Goal: Task Accomplishment & Management: Manage account settings

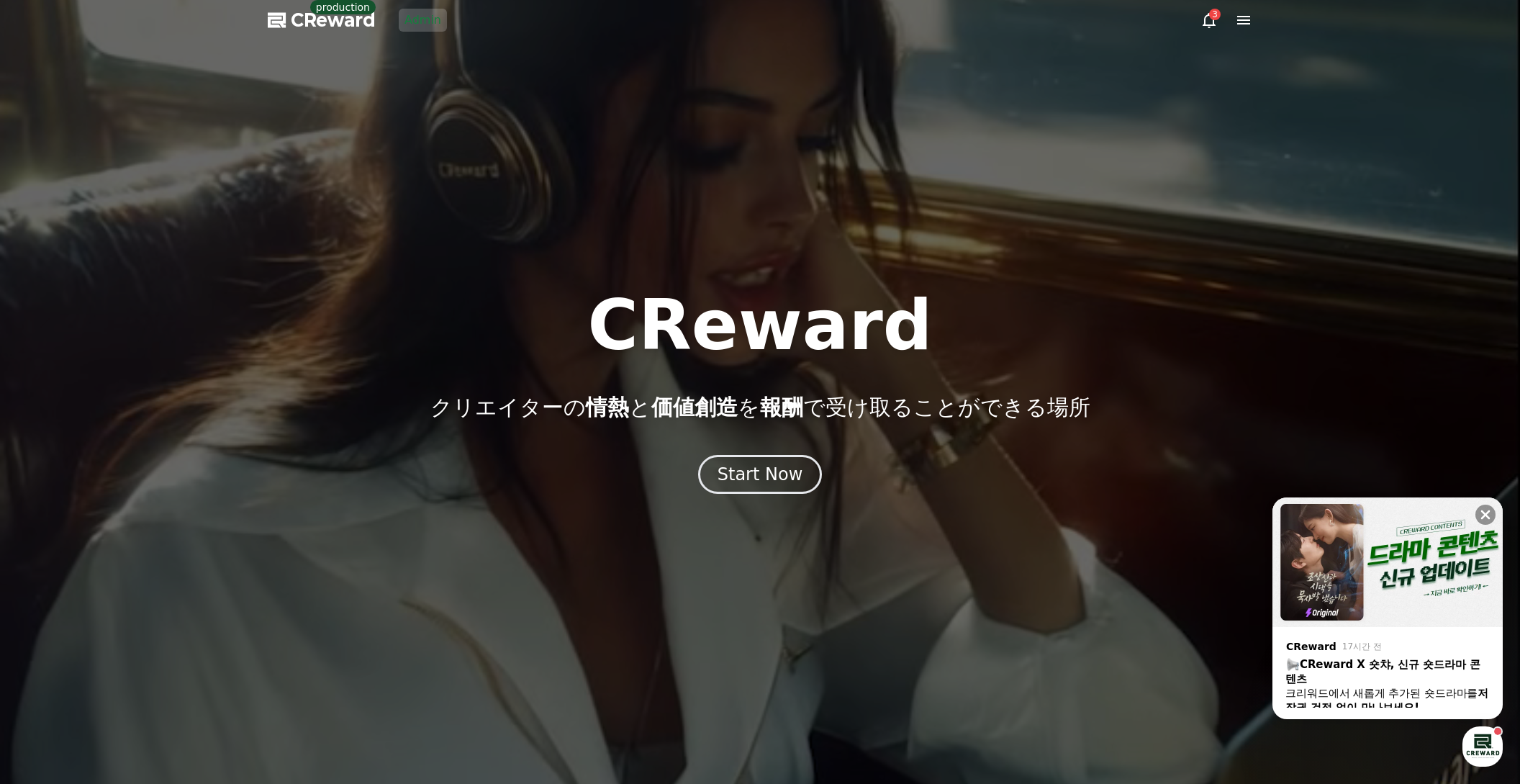
click at [301, 192] on div at bounding box center [760, 392] width 1520 height 784
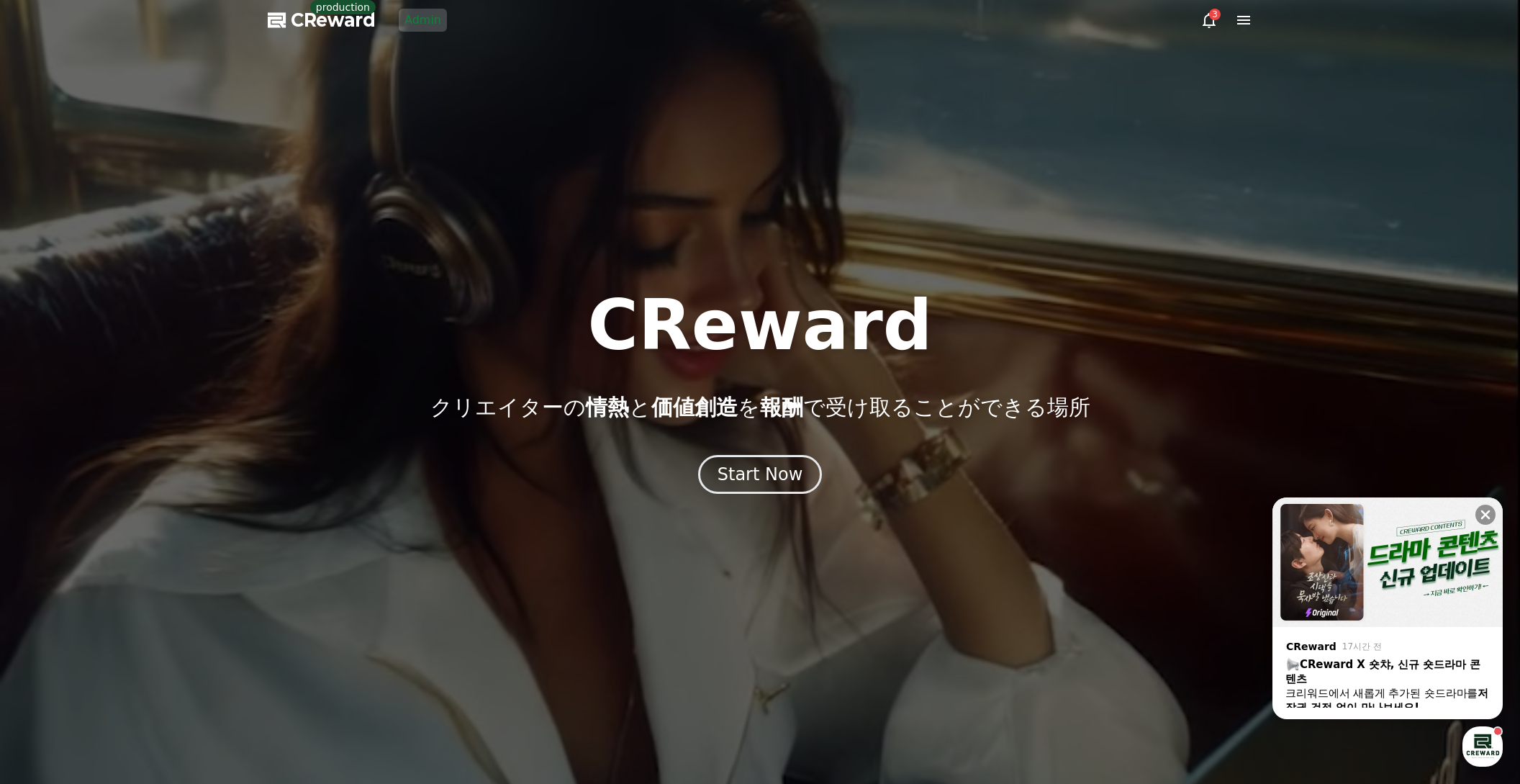
click at [436, 26] on link "Admin" at bounding box center [423, 20] width 49 height 23
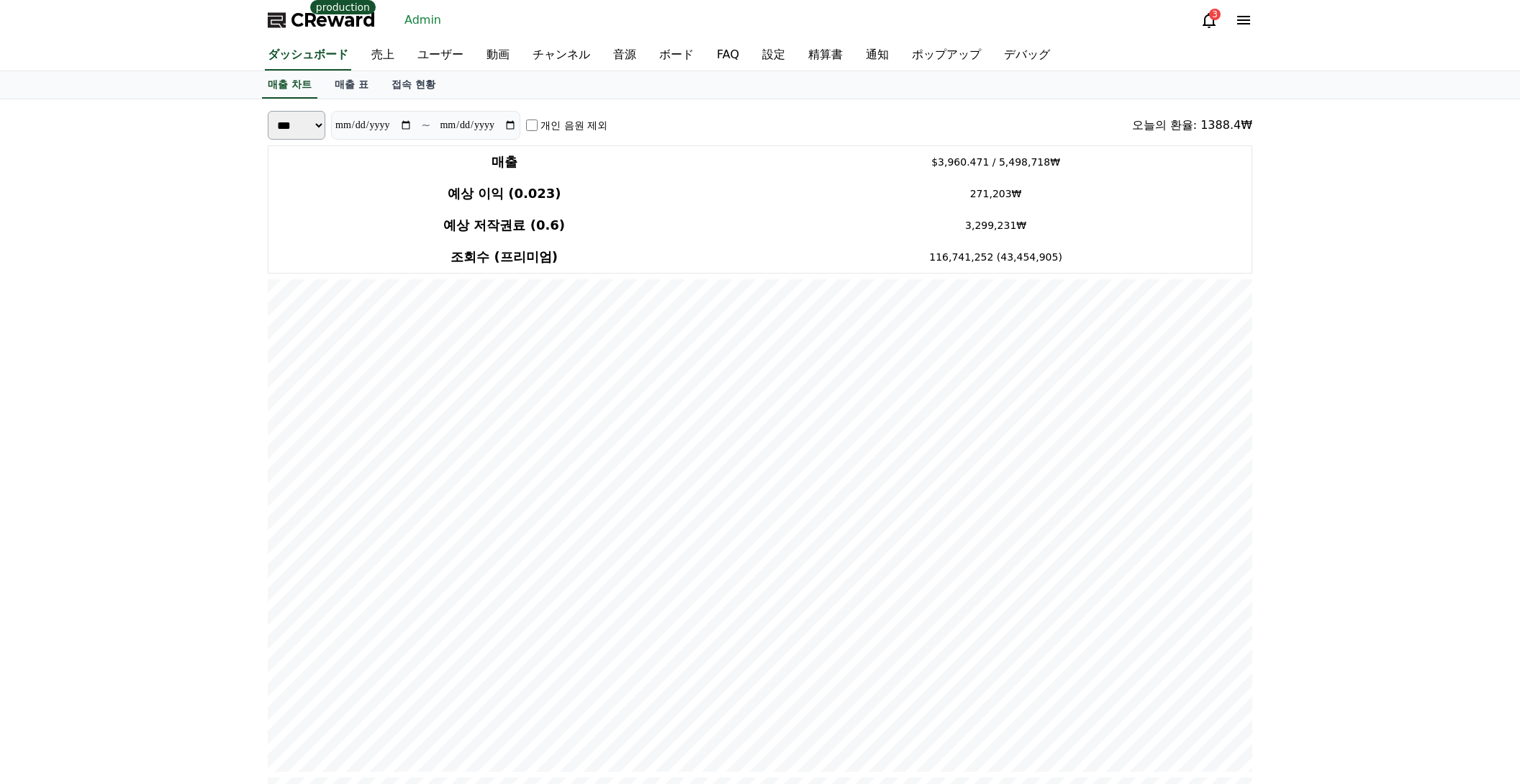
click at [1237, 18] on icon at bounding box center [1244, 21] width 18 height 18
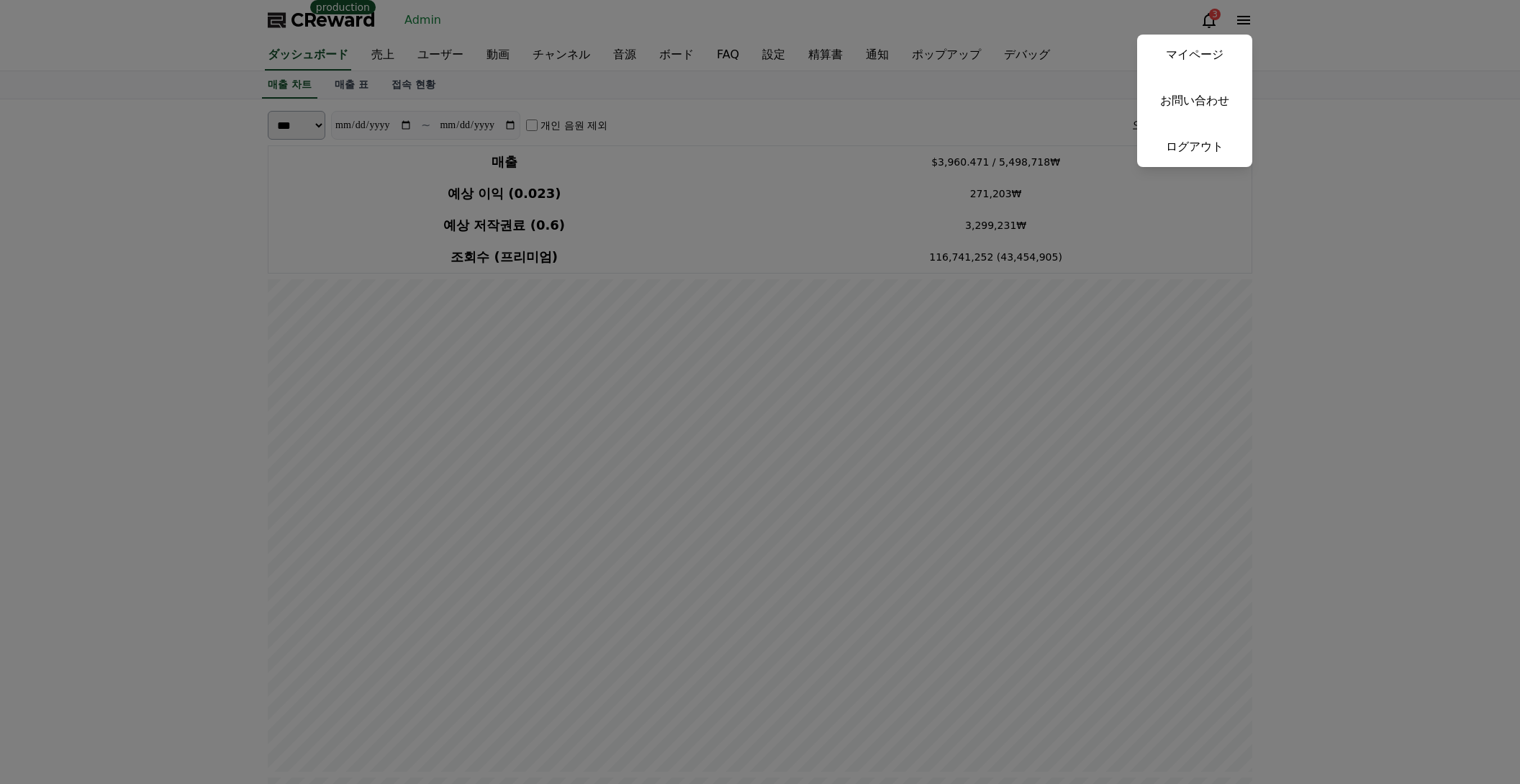
click at [1223, 43] on link "マイページ" at bounding box center [1194, 54] width 115 height 40
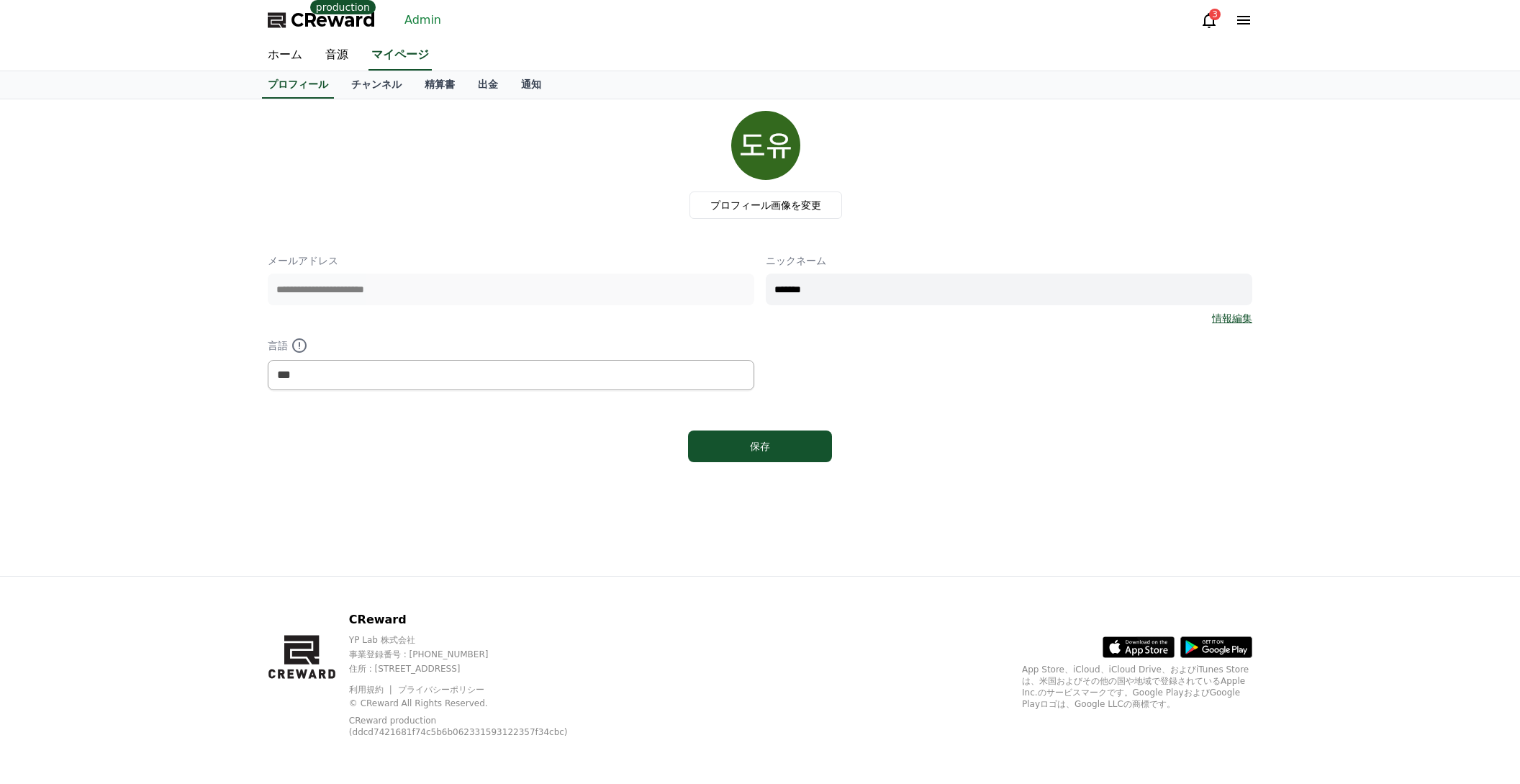
click at [430, 331] on div "**********" at bounding box center [760, 322] width 985 height 137
click at [401, 368] on select "*** ******* ***" at bounding box center [511, 375] width 487 height 30
select select "**********"
click at [268, 360] on select "*** ******* ***" at bounding box center [511, 375] width 487 height 30
click at [775, 439] on button "保存" at bounding box center [760, 446] width 144 height 32
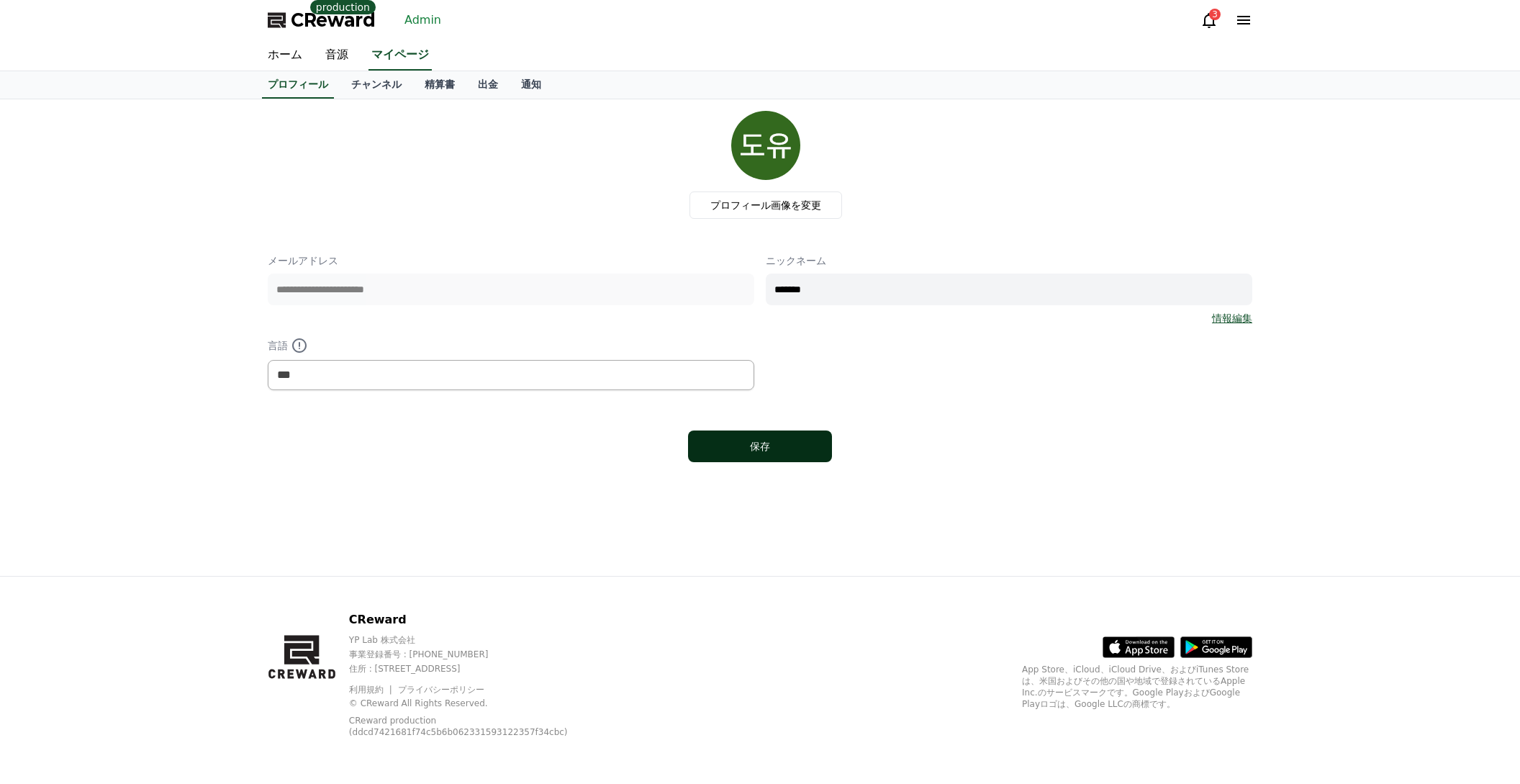
click at [775, 439] on div "保存" at bounding box center [760, 446] width 87 height 15
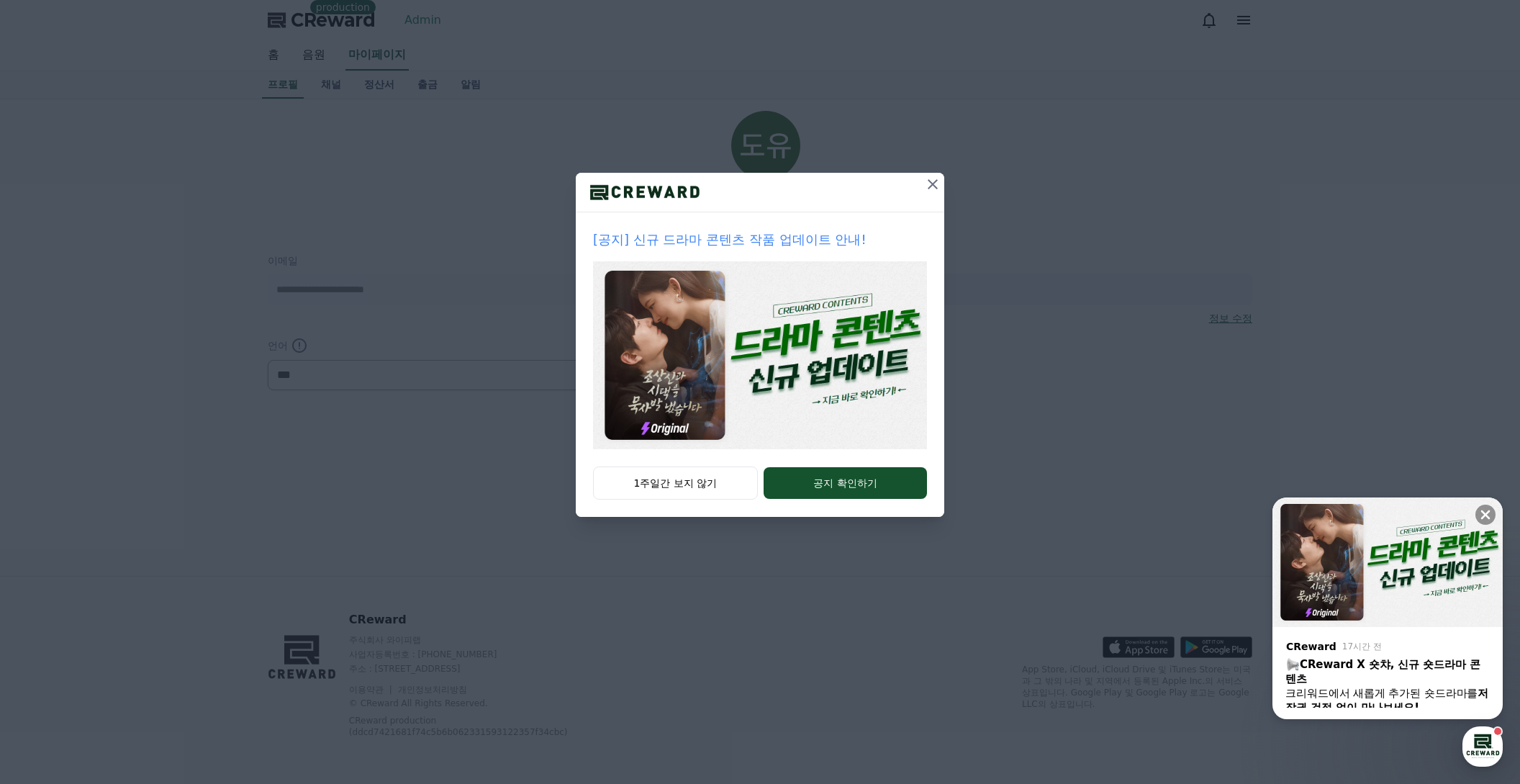
select select "**********"
click at [938, 183] on icon at bounding box center [933, 184] width 18 height 18
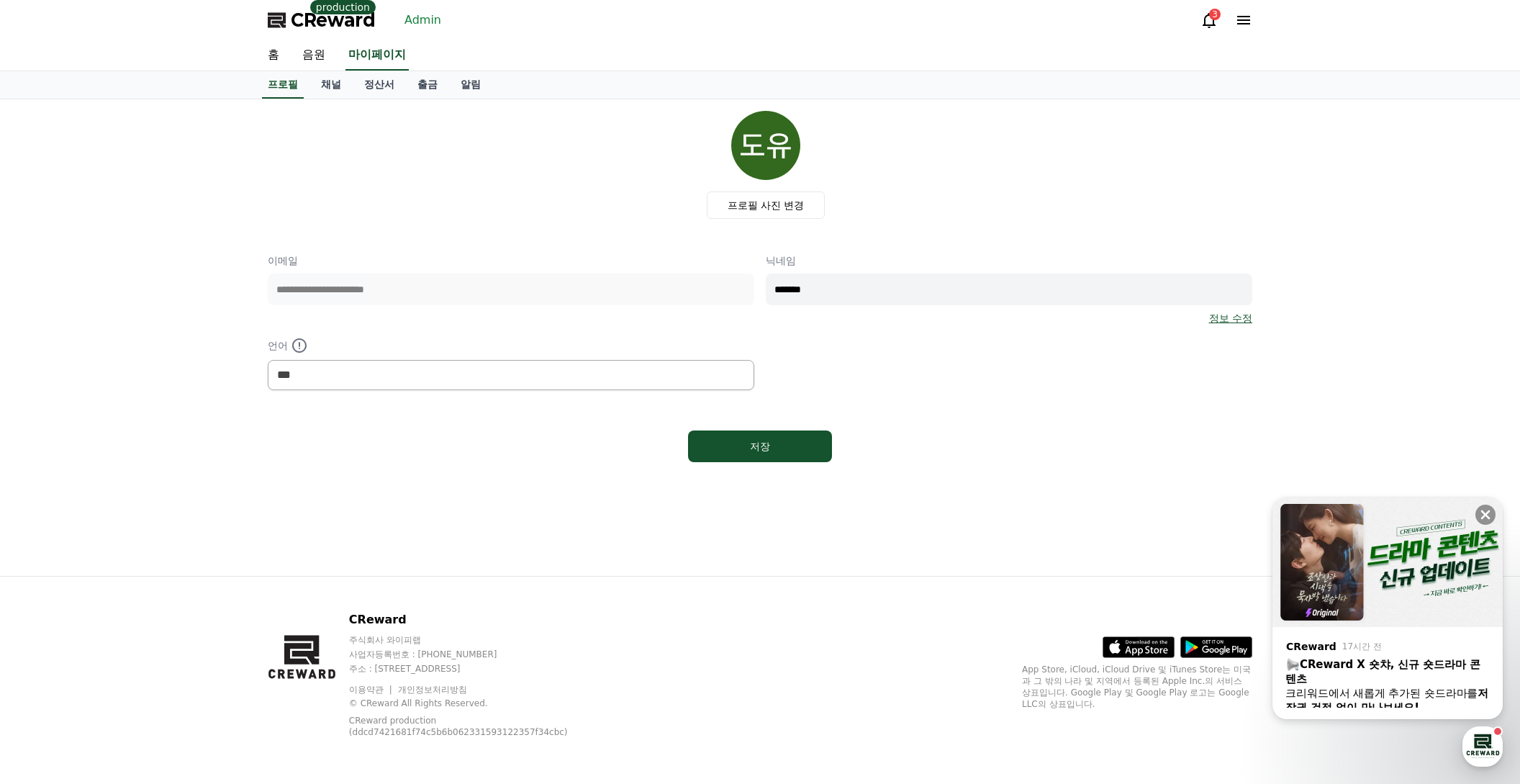
click at [321, 146] on div "프로필 사진 변경" at bounding box center [766, 165] width 973 height 108
click at [410, 23] on link "Admin" at bounding box center [423, 20] width 49 height 23
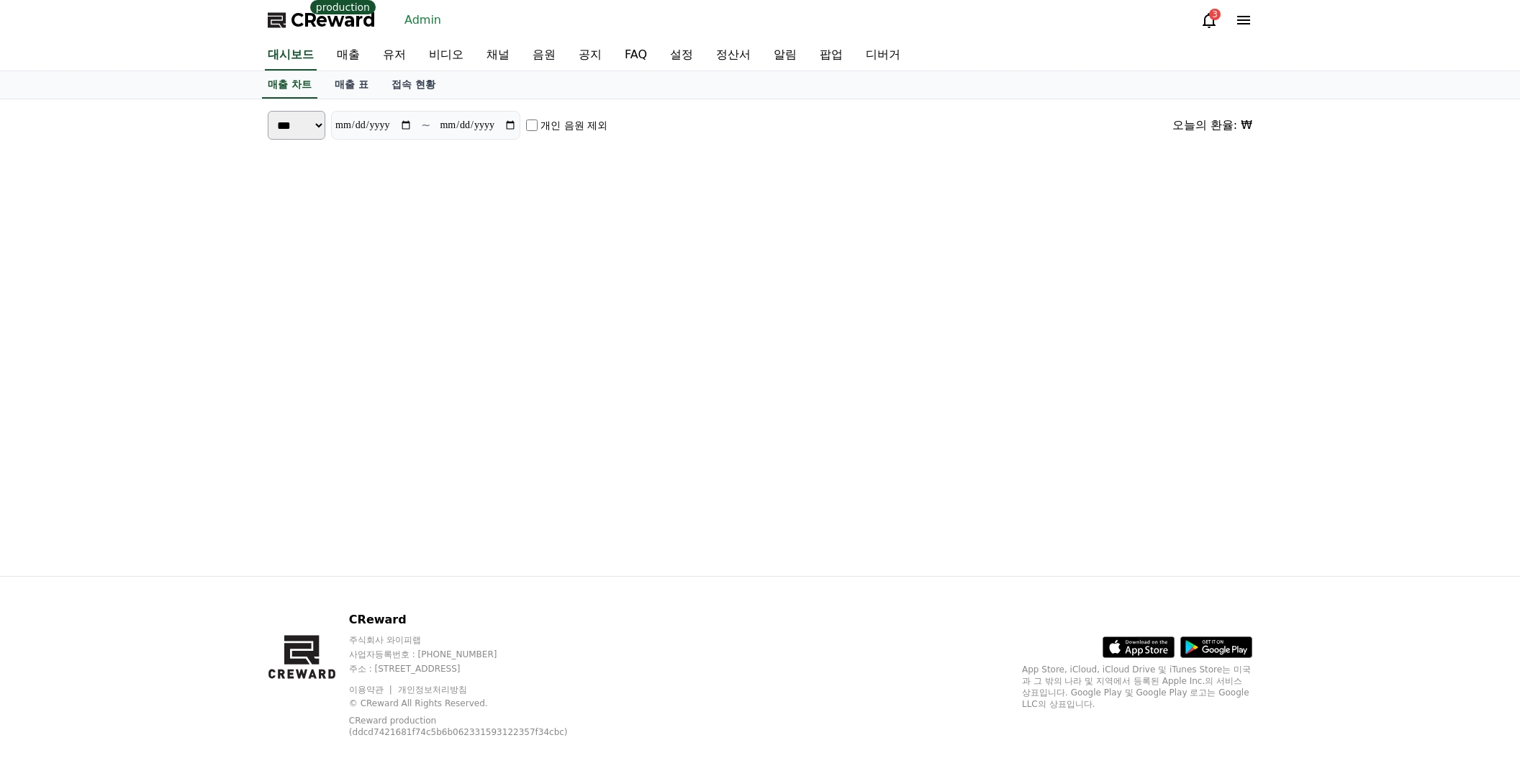
click at [691, 71] on div "매출 차트 매출 표 접속 현황" at bounding box center [760, 84] width 1008 height 27
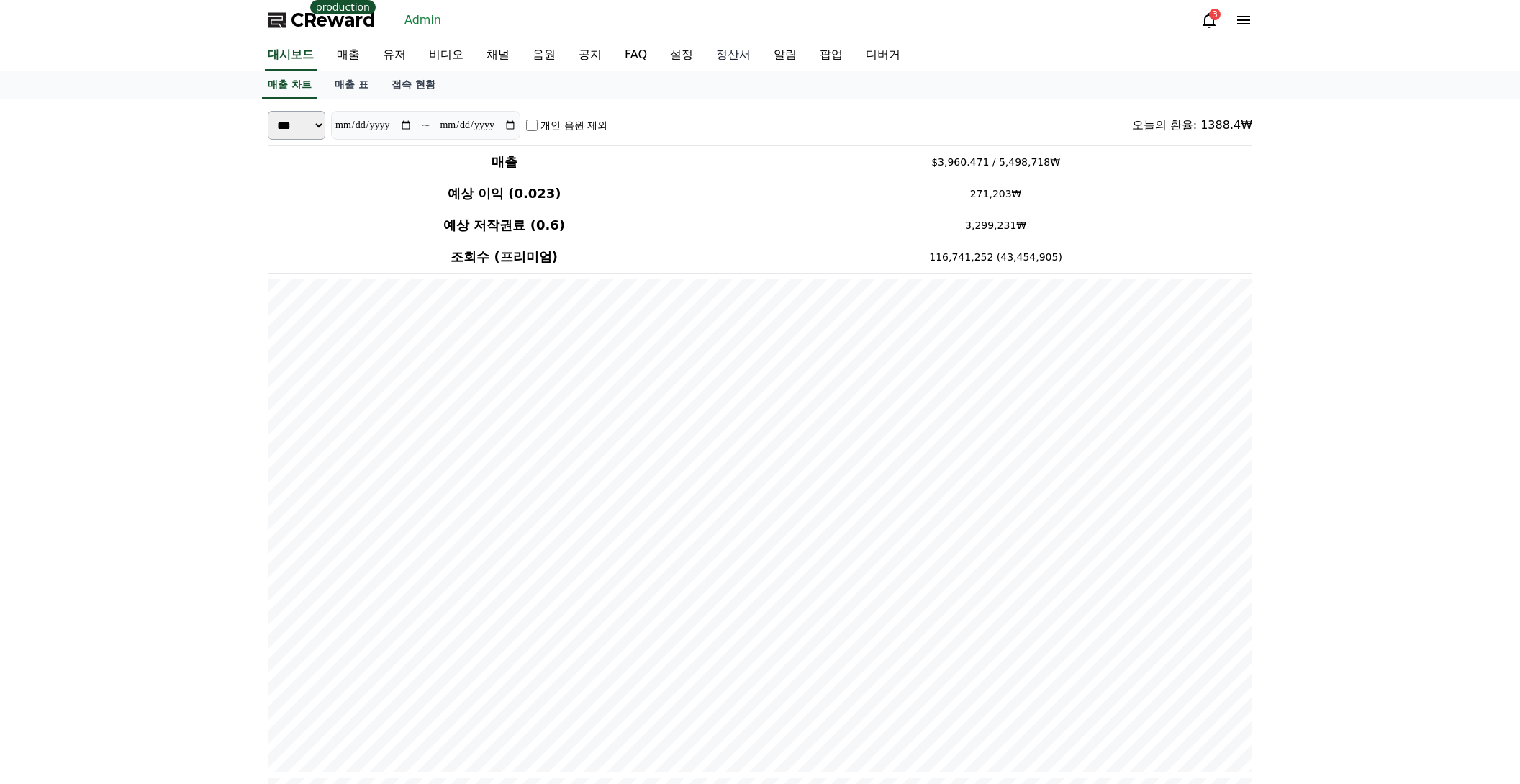
click at [705, 64] on link "정산서" at bounding box center [734, 55] width 57 height 30
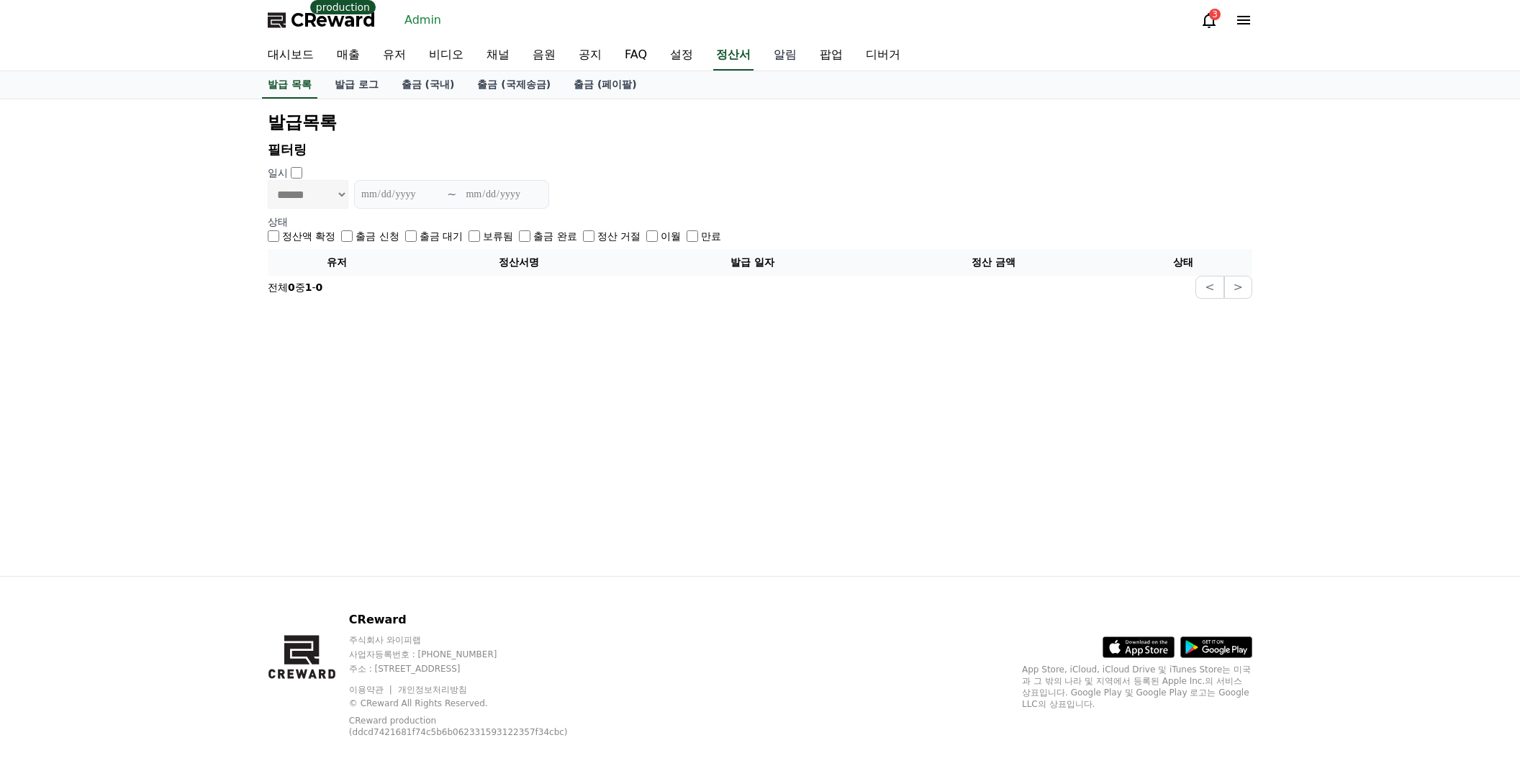
click at [762, 63] on link "알림" at bounding box center [785, 55] width 46 height 30
select select
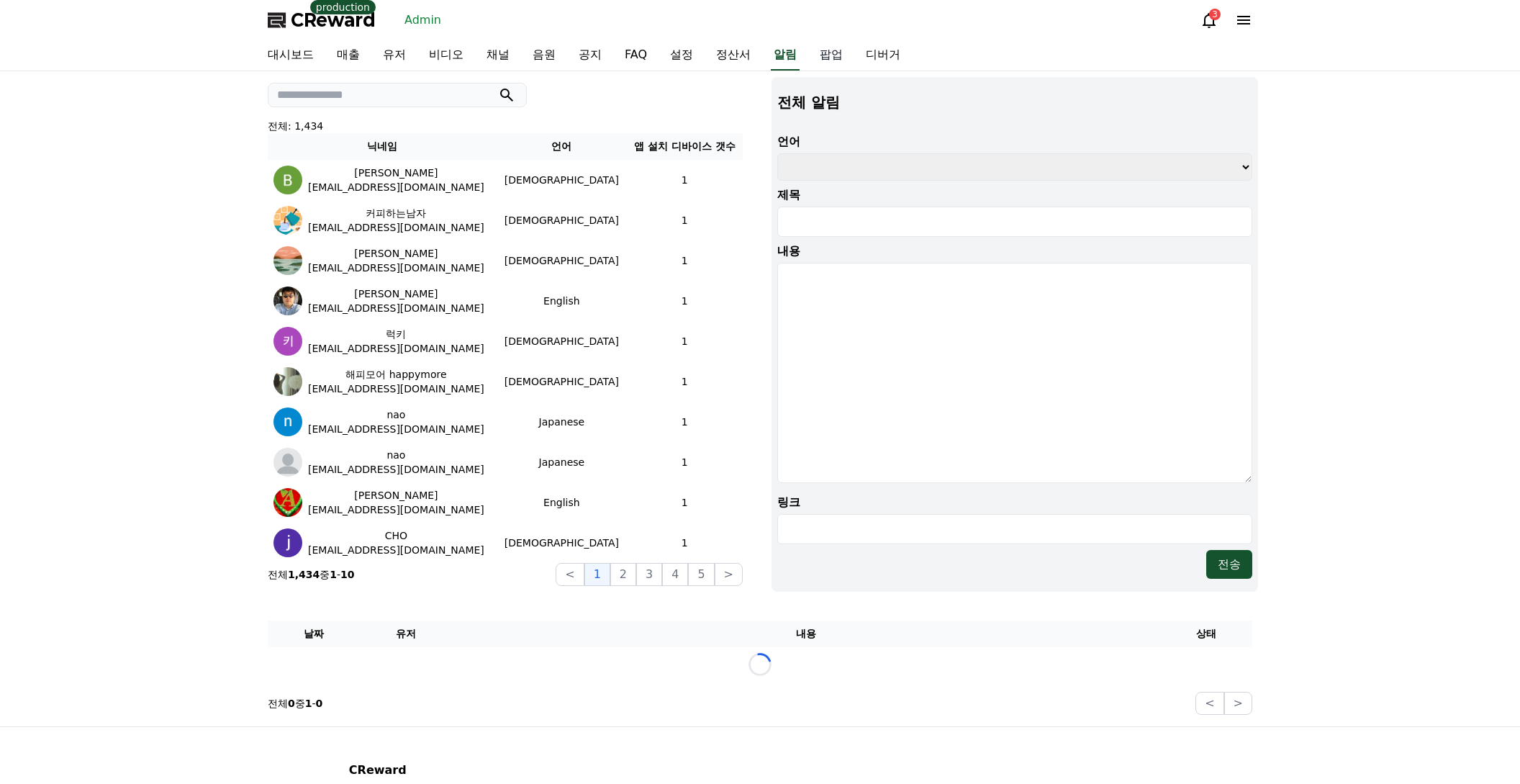
click at [809, 57] on link "팝업" at bounding box center [831, 55] width 46 height 30
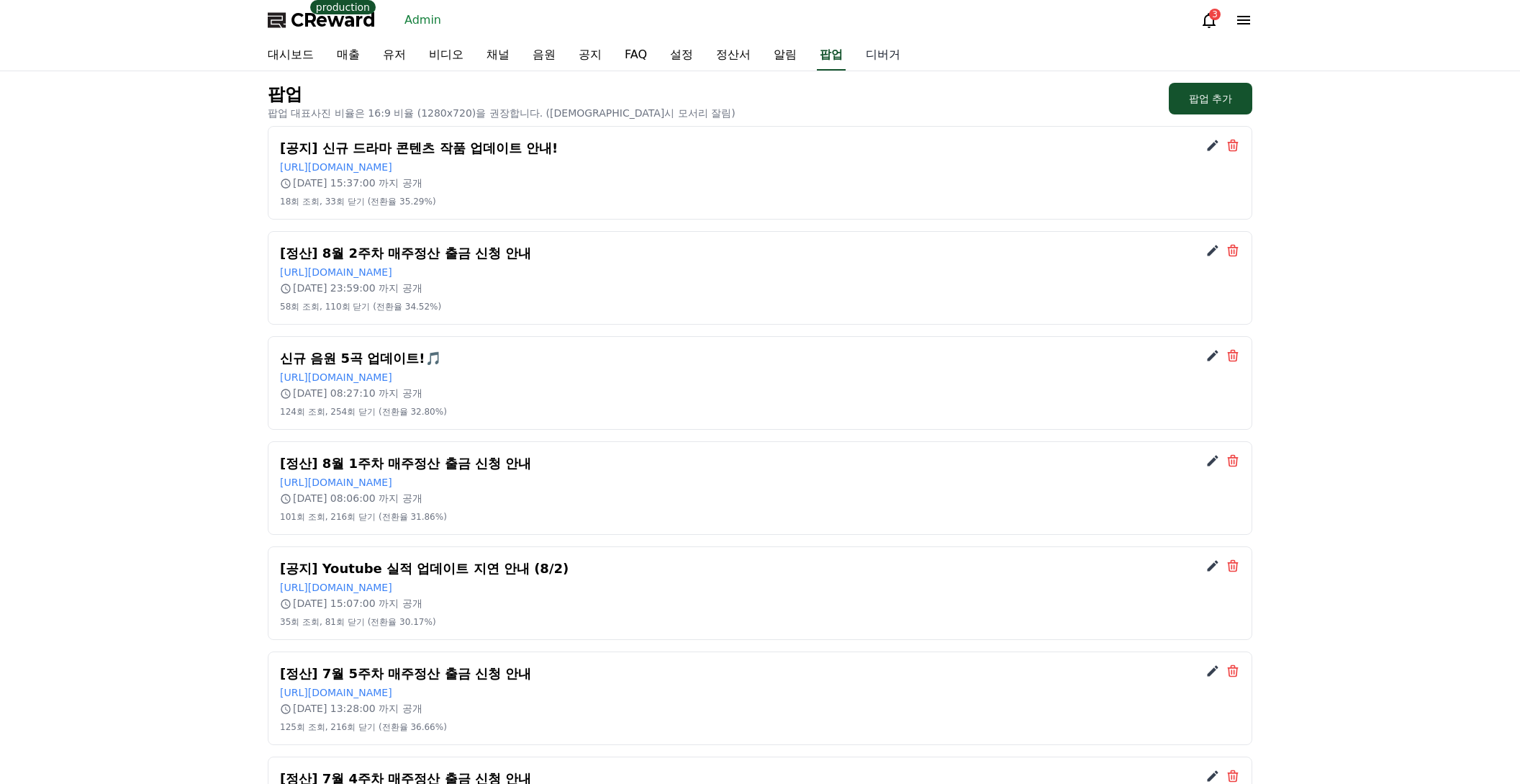
click at [854, 54] on link "디버거" at bounding box center [883, 55] width 57 height 30
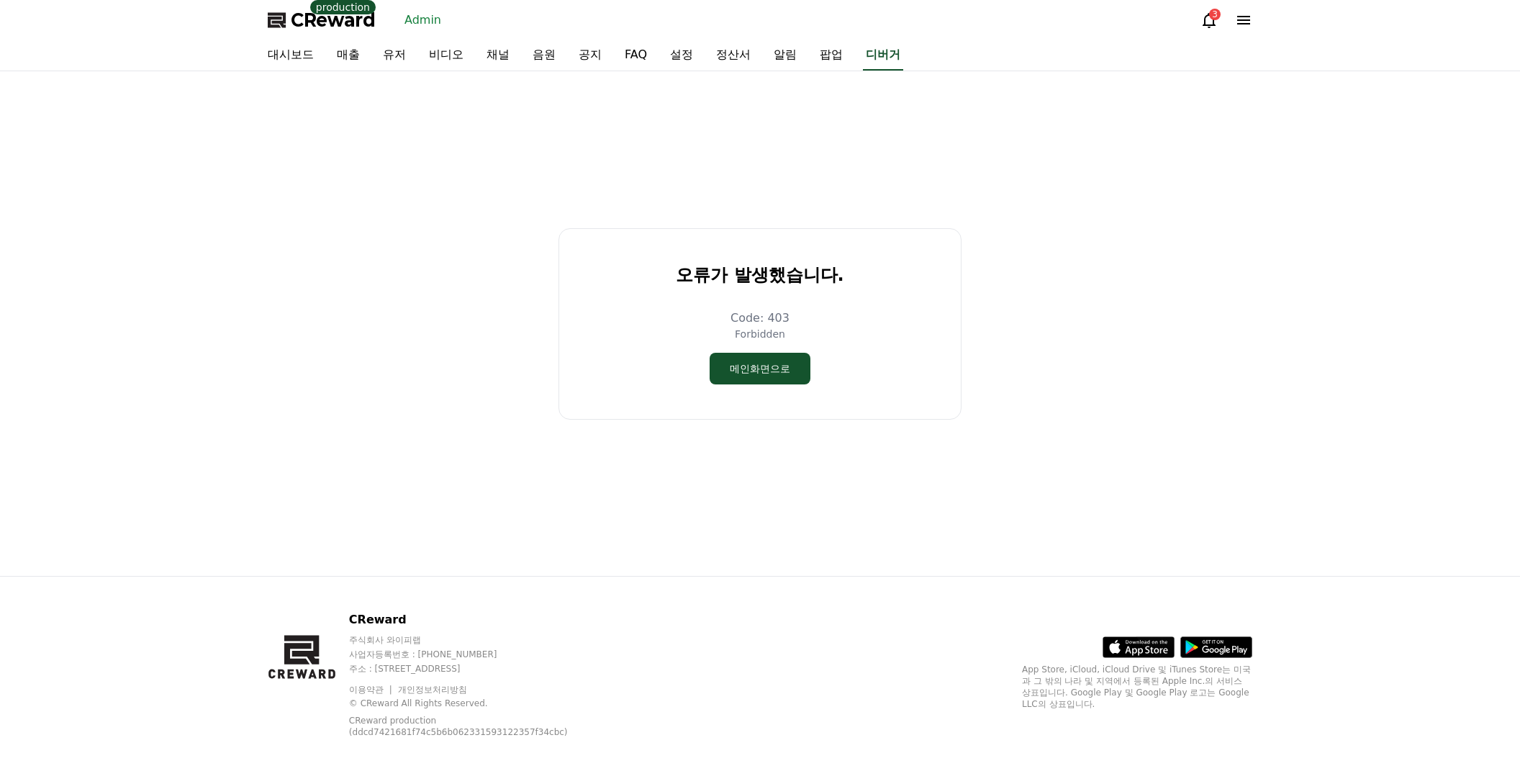
click at [1069, 212] on div "오류가 발생했습니다. Code: 403 Forbidden 메인화면으로" at bounding box center [759, 323] width 996 height 493
click at [1077, 219] on div "오류가 발생했습니다. Code: 403 Forbidden 메인화면으로" at bounding box center [759, 323] width 996 height 493
click at [705, 52] on link "정산서" at bounding box center [734, 55] width 57 height 30
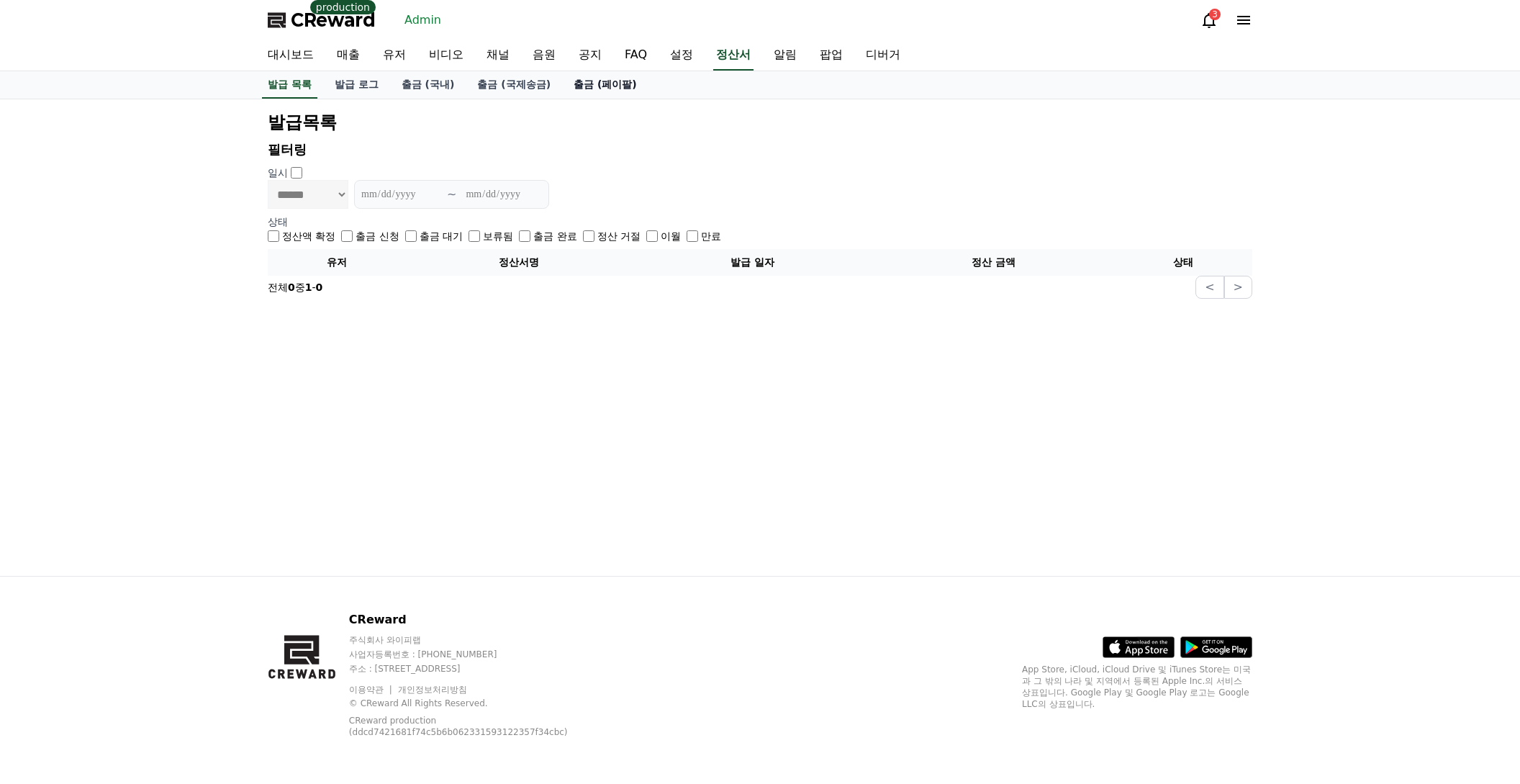
click at [562, 89] on link "출금 (페이팔)" at bounding box center [606, 84] width 87 height 27
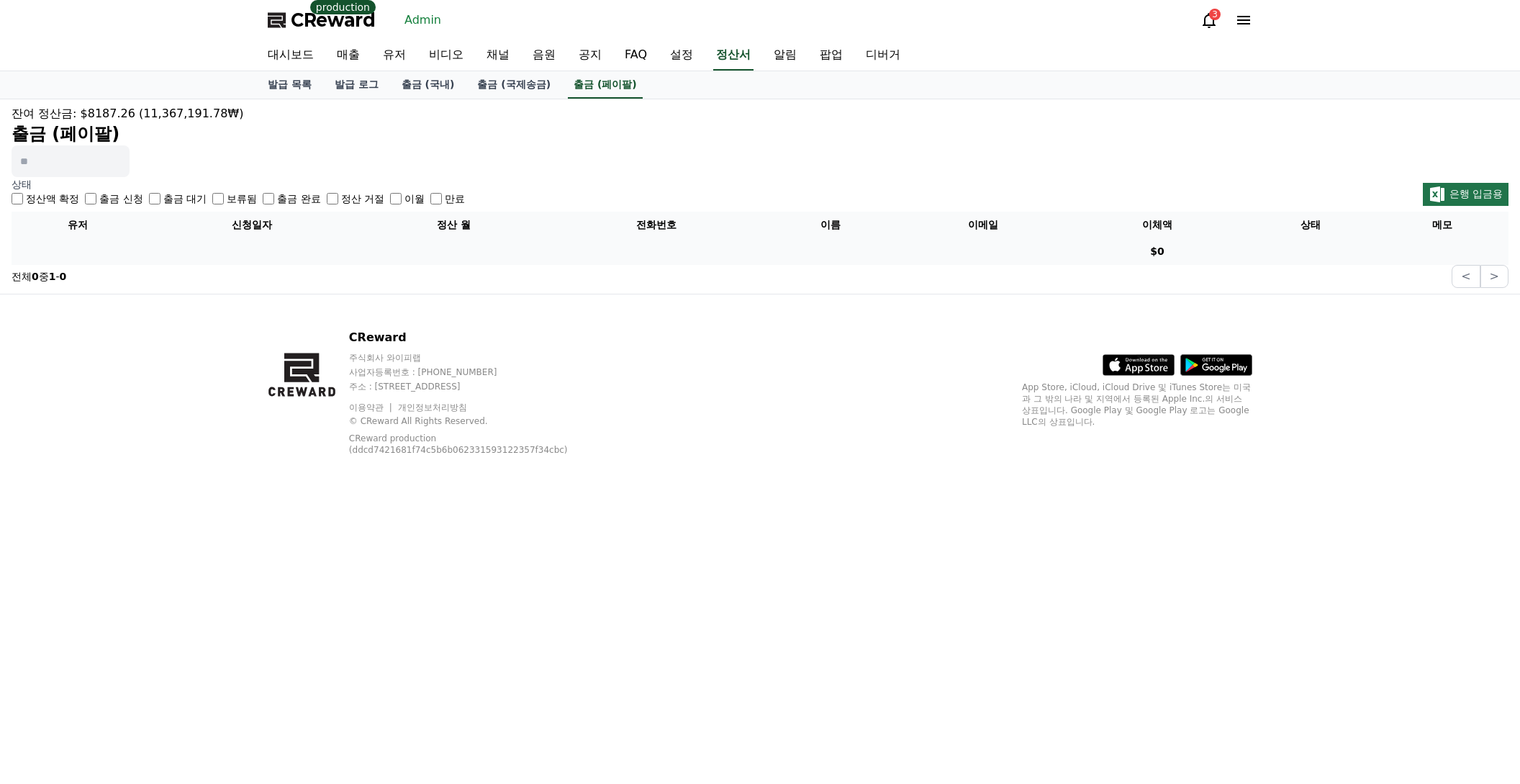
click at [598, 123] on h2 "출금 (페이팔)" at bounding box center [760, 133] width 1497 height 23
click at [112, 196] on label "출금 신청" at bounding box center [121, 199] width 43 height 15
click at [378, 137] on h2 "출금 (페이팔)" at bounding box center [760, 133] width 1497 height 23
click at [497, 132] on h2 "출금 (페이팔)" at bounding box center [760, 133] width 1497 height 23
click at [50, 200] on label "정산액 확정" at bounding box center [52, 199] width 53 height 15
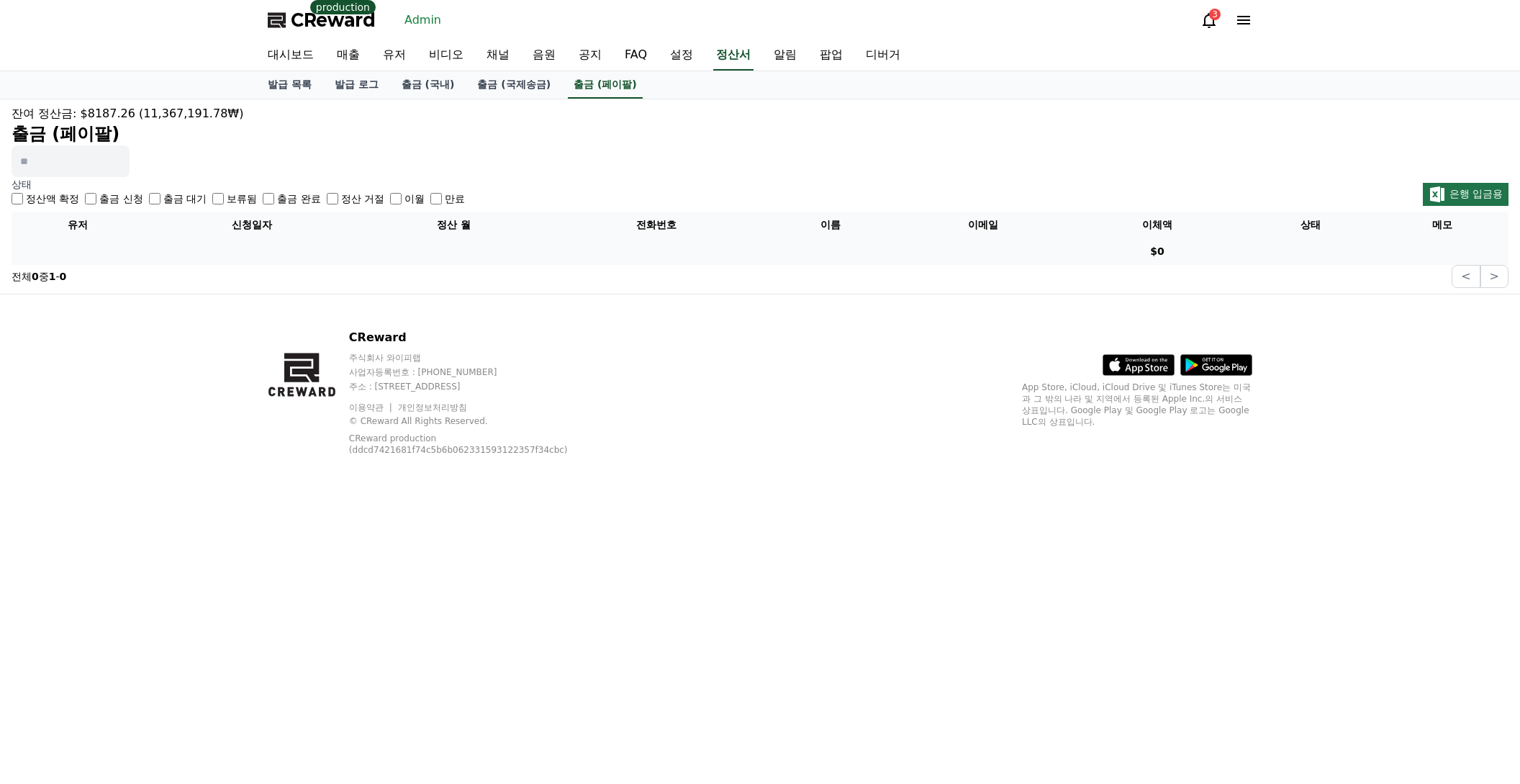
drag, startPoint x: 108, startPoint y: 198, endPoint x: 130, endPoint y: 198, distance: 22.0
click at [108, 198] on label "출금 신청" at bounding box center [121, 199] width 43 height 15
click at [163, 197] on label "출금 대기" at bounding box center [184, 199] width 43 height 15
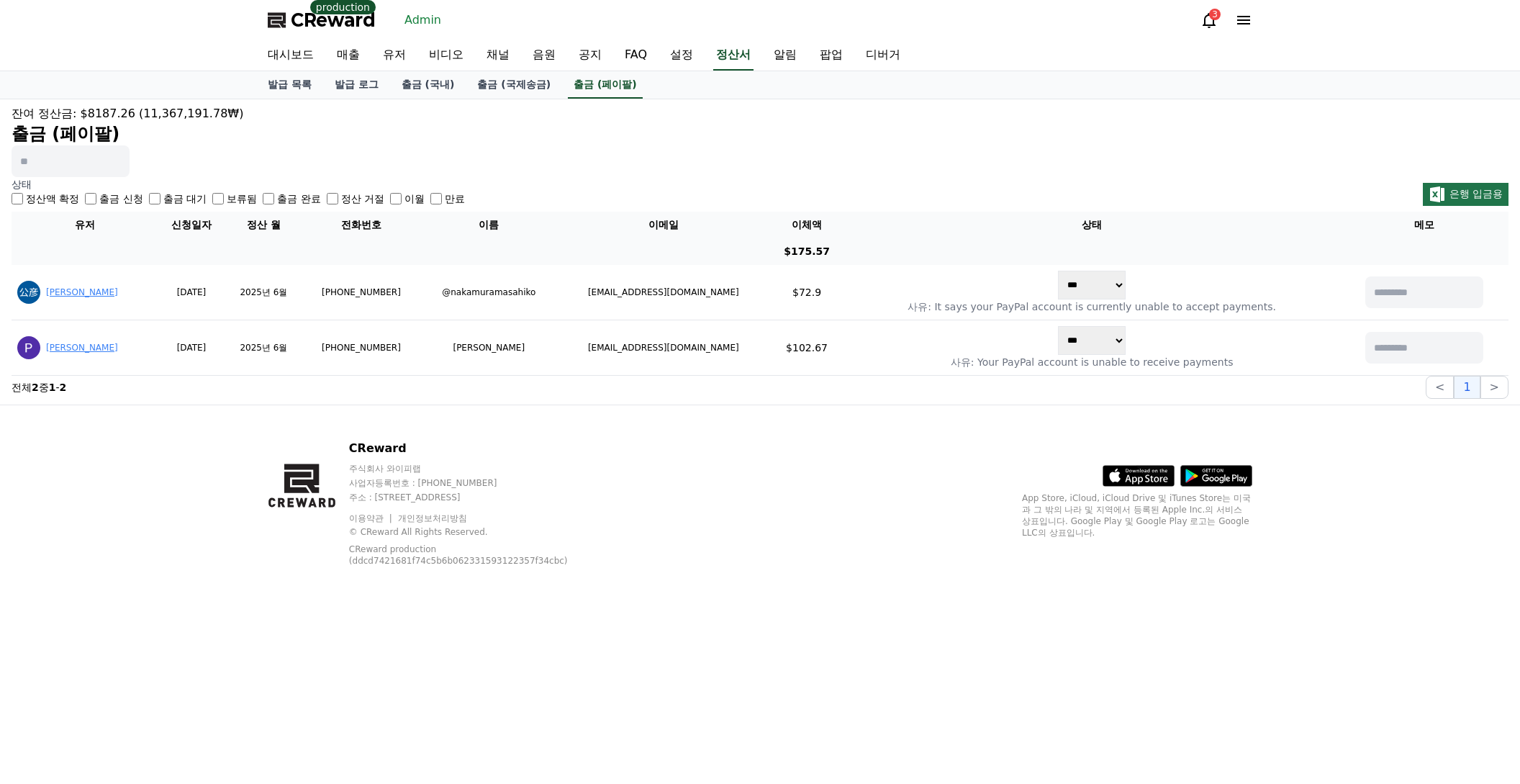
click at [277, 195] on label "출금 완료" at bounding box center [298, 199] width 43 height 15
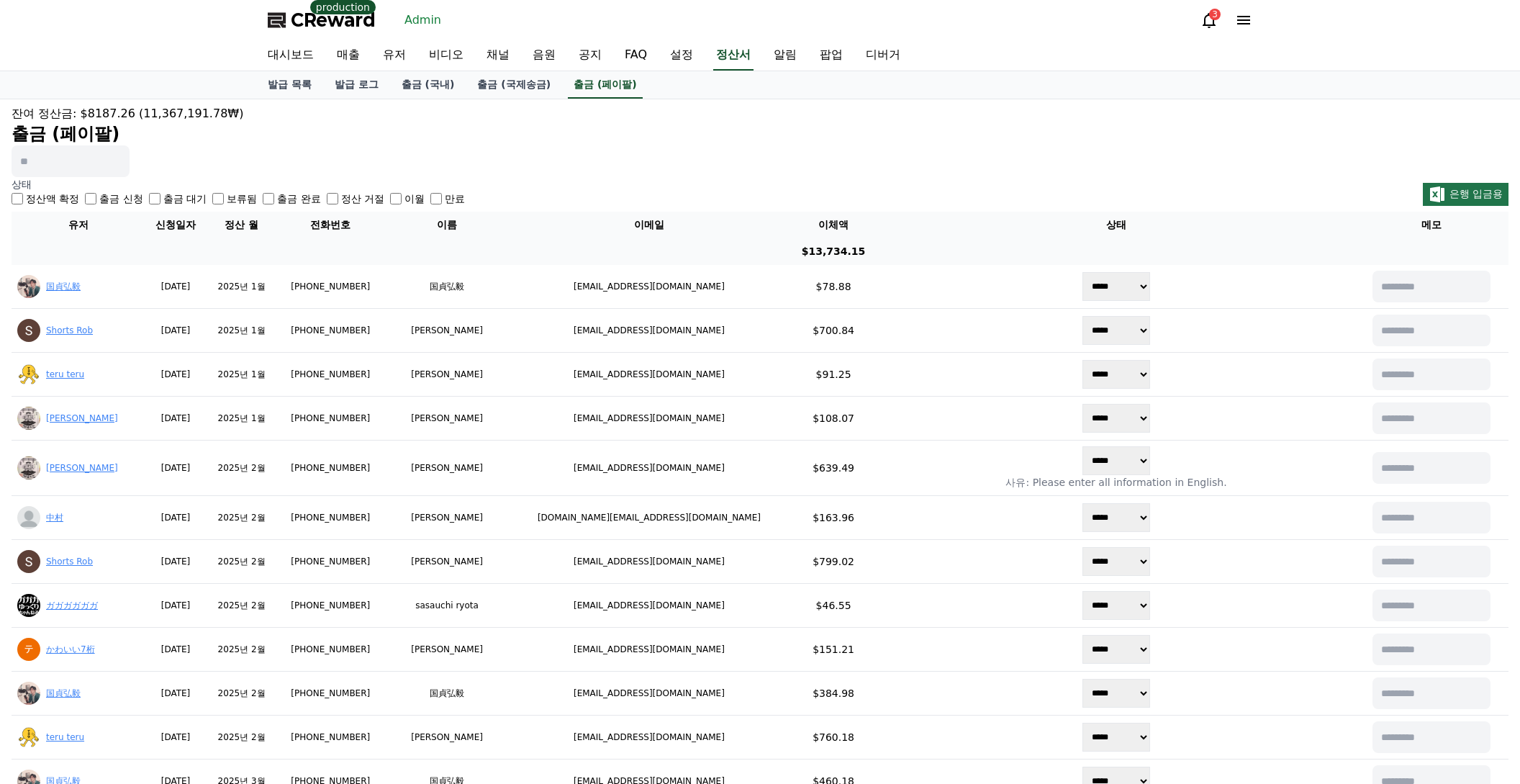
click at [445, 198] on label "만료" at bounding box center [454, 199] width 20 height 15
click at [461, 168] on div "잔여 정산금: $8187.26 (11,367,191.78₩) 출금 (페이팔)" at bounding box center [760, 141] width 1497 height 72
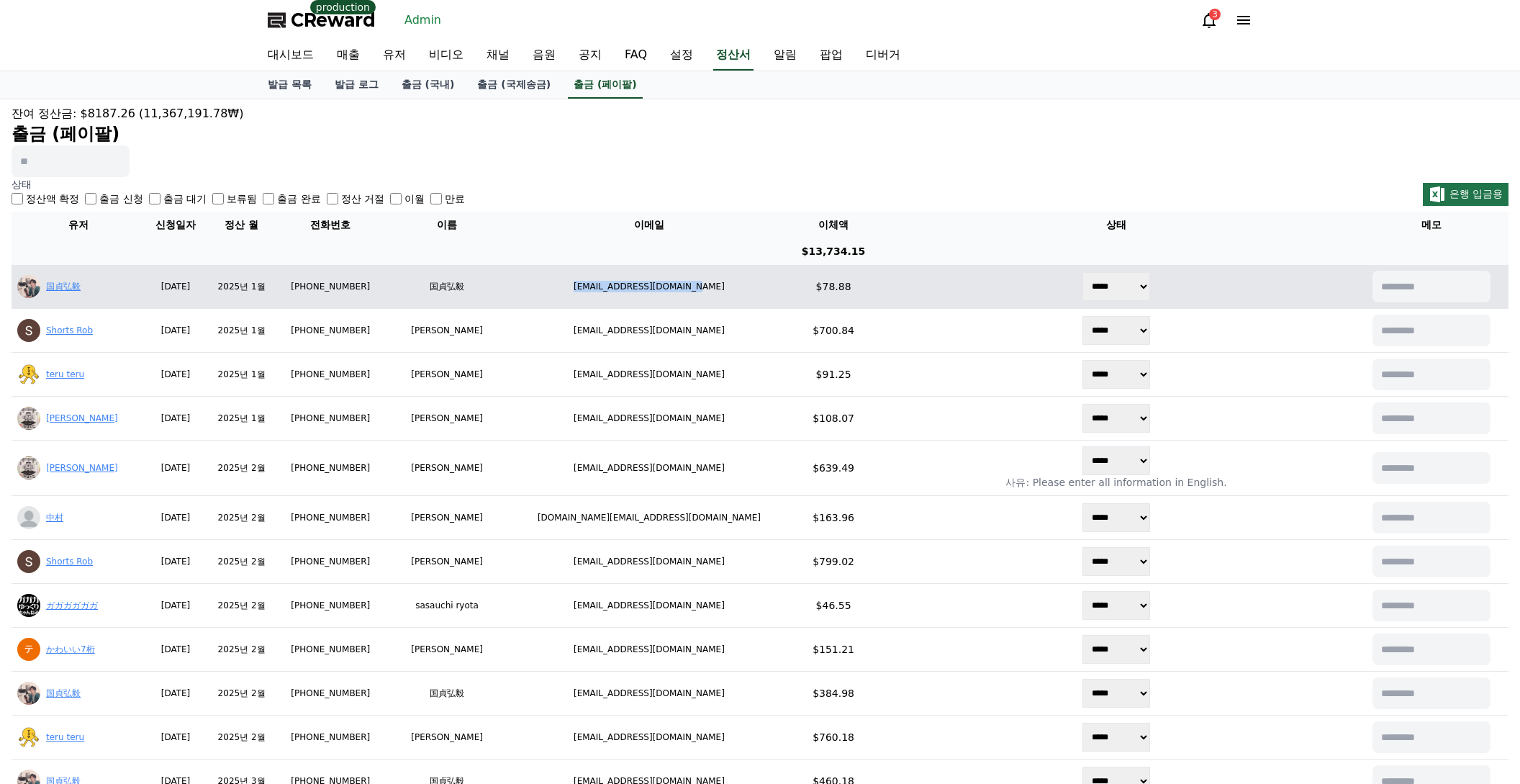
copy td "hiroki08120625@gmail.com"
drag, startPoint x: 591, startPoint y: 289, endPoint x: 734, endPoint y: 297, distance: 143.2
click at [734, 297] on td "hiroki08120625@gmail.com" at bounding box center [649, 287] width 279 height 44
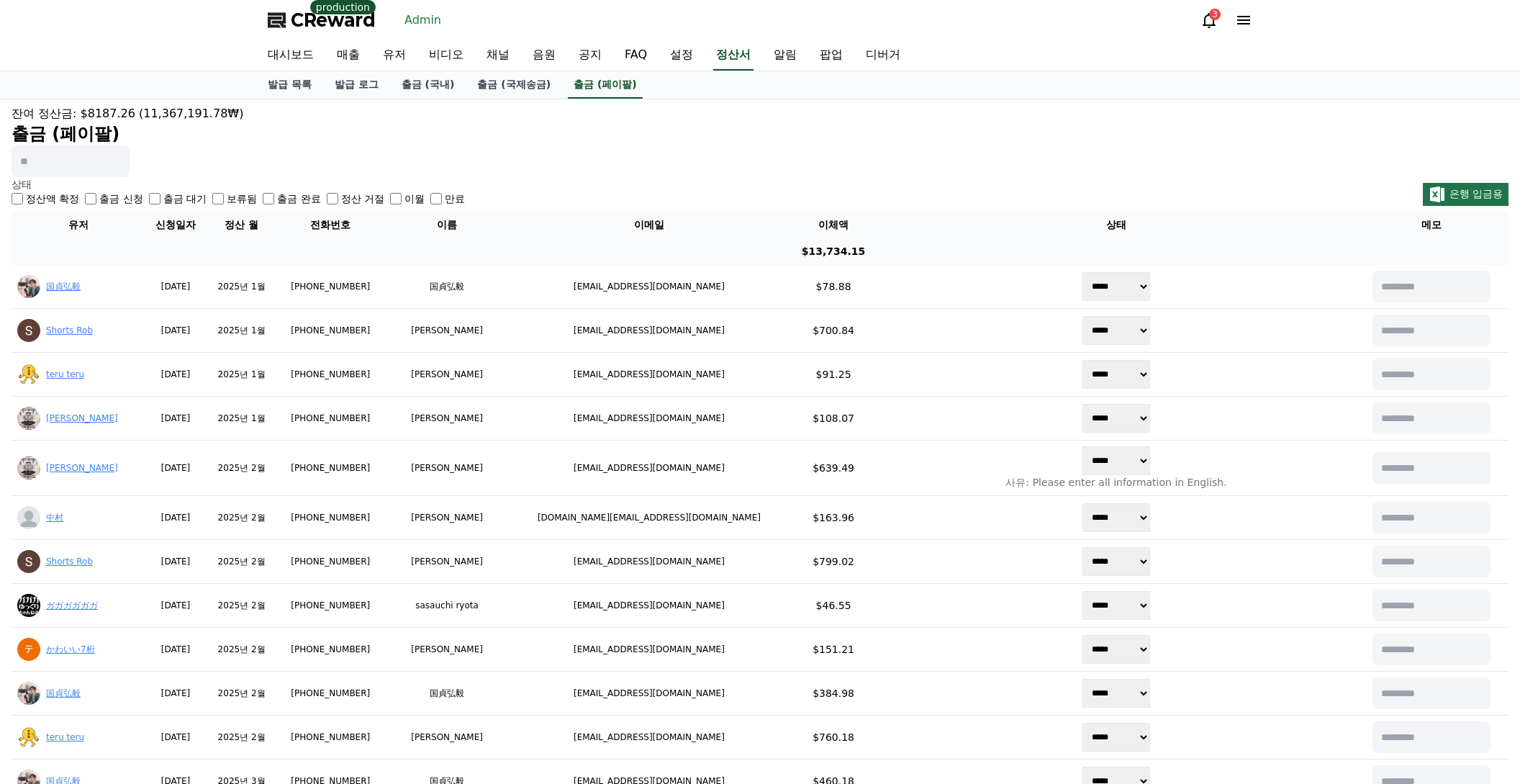
click at [548, 171] on div "잔여 정산금: $8187.26 (11,367,191.78₩) 출금 (페이팔)" at bounding box center [760, 141] width 1497 height 72
click at [42, 168] on input at bounding box center [71, 161] width 118 height 32
paste input "**********"
type input "**********"
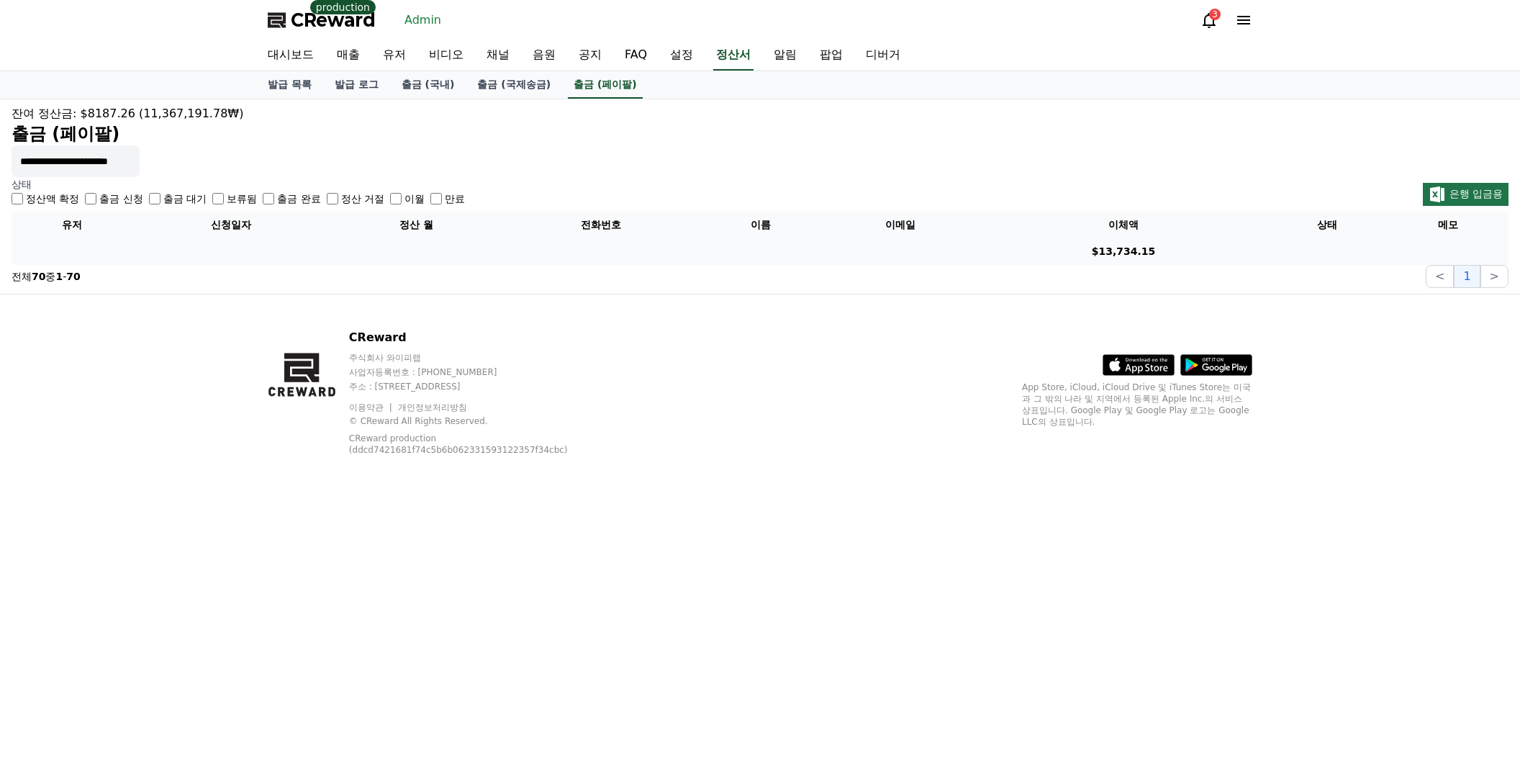
click at [797, 452] on div "CReward 주식회사 와이피랩 사업자등록번호 : 655-81-03655 주소 : 경기도 김포시 양촌읍 양곡로 495, 3층 305-비이16호…" at bounding box center [760, 398] width 1008 height 207
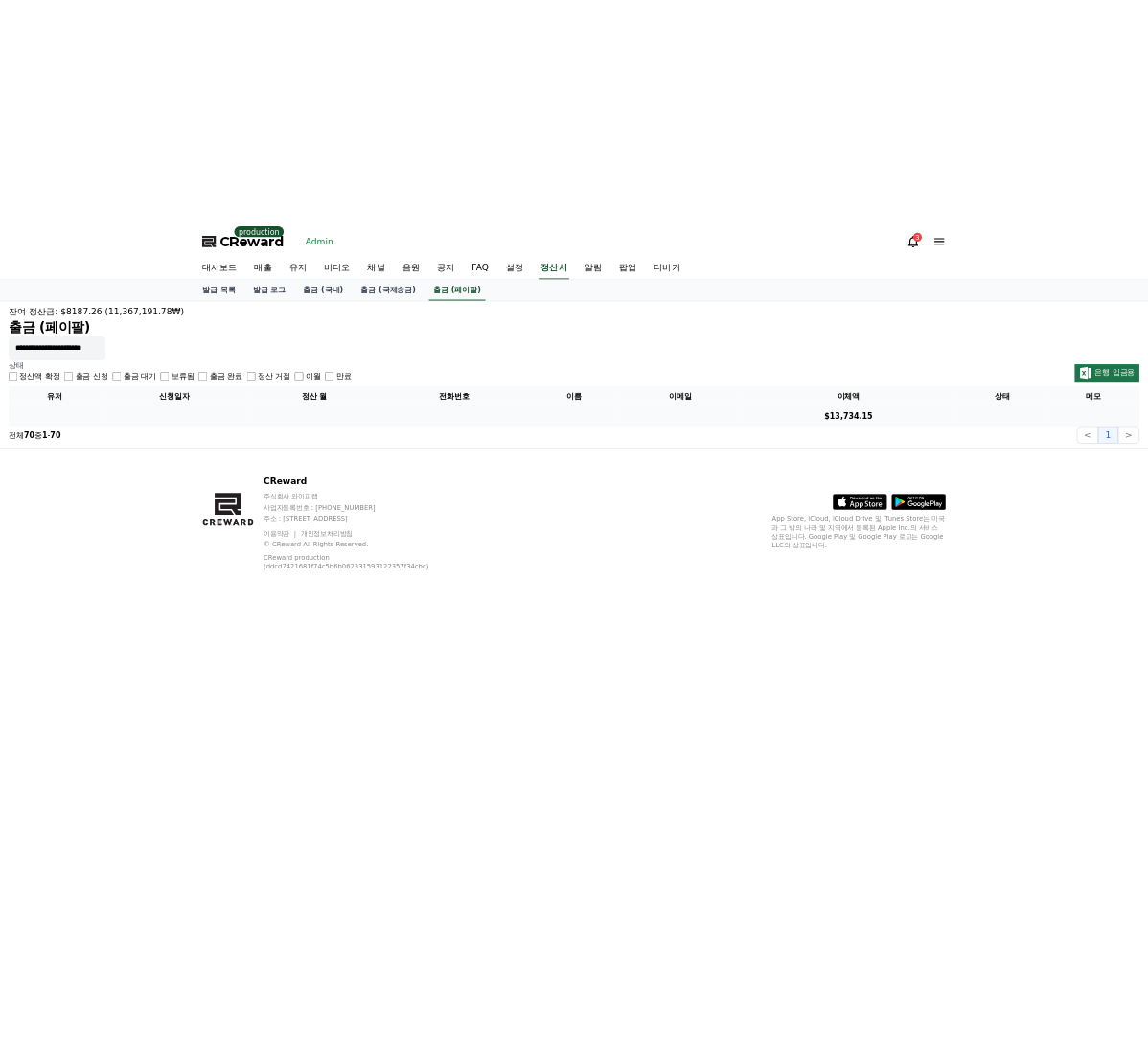
scroll to position [0, 0]
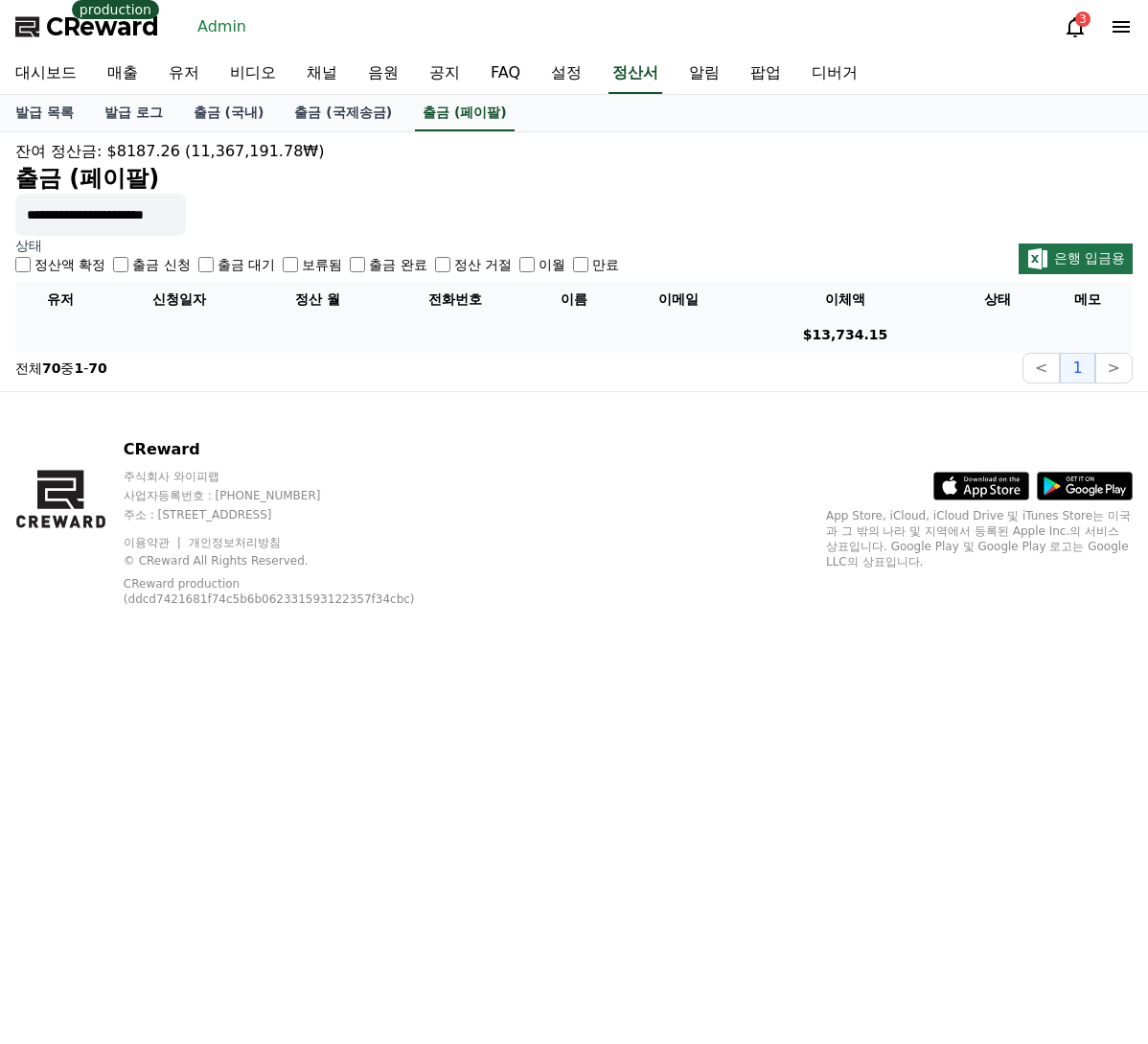
drag, startPoint x: 133, startPoint y: 213, endPoint x: 158, endPoint y: 221, distance: 26.2
click at [133, 214] on input "**********" at bounding box center [101, 214] width 170 height 42
